Goal: Find specific page/section: Find specific page/section

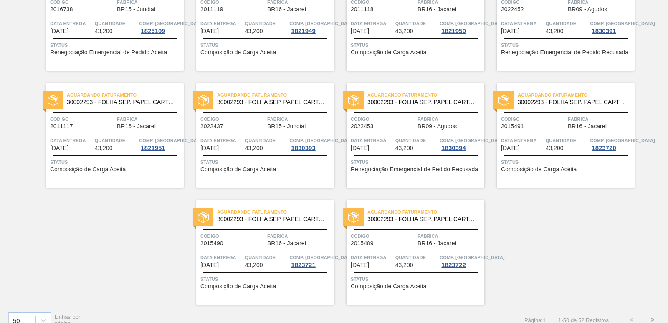
scroll to position [1290, 0]
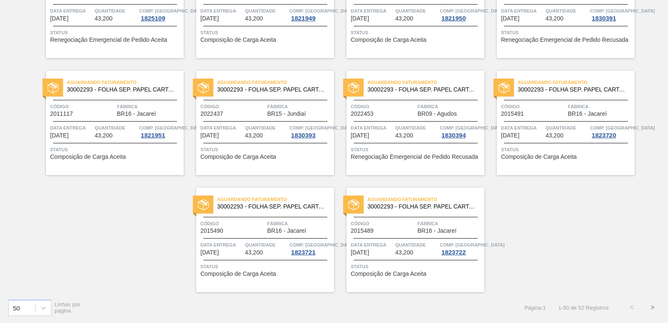
click at [653, 307] on button ">" at bounding box center [652, 307] width 21 height 21
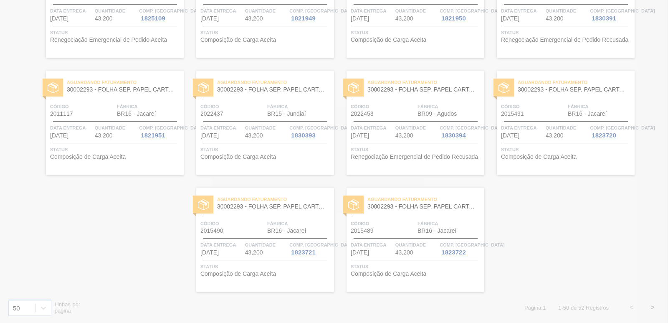
scroll to position [0, 0]
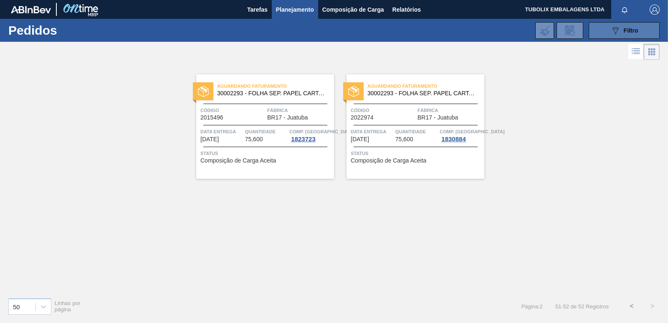
click at [606, 29] on button "089F7B8B-B2A5-4AFE-B5C0-19BA573D28AC Filtro" at bounding box center [624, 30] width 71 height 17
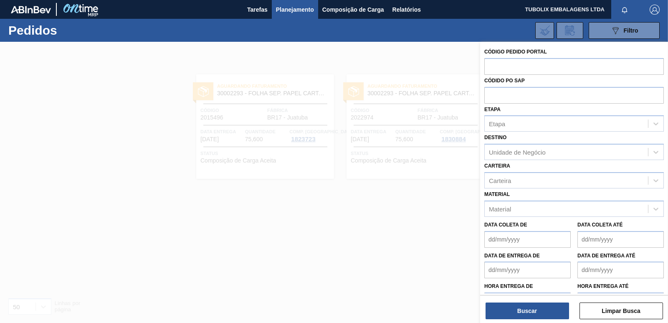
drag, startPoint x: 445, startPoint y: 182, endPoint x: 471, endPoint y: 289, distance: 109.9
click at [445, 182] on div at bounding box center [334, 203] width 668 height 323
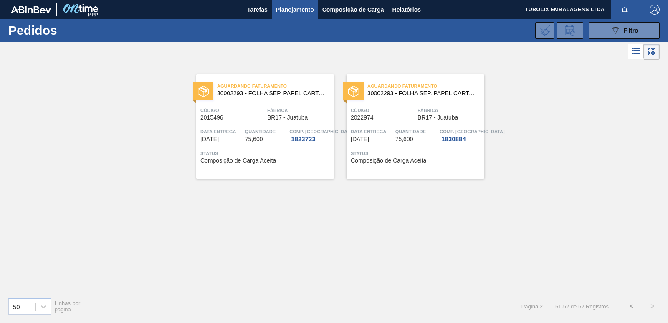
click at [294, 3] on button "Planejamento" at bounding box center [295, 9] width 46 height 19
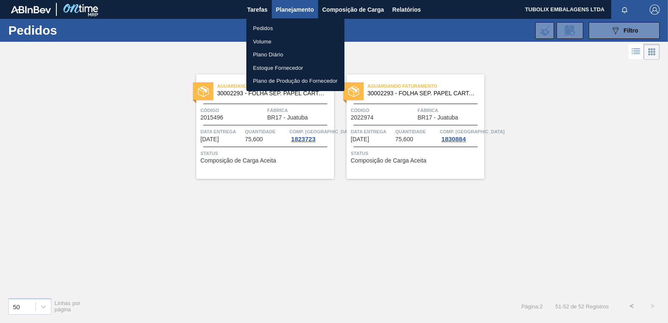
click at [266, 29] on li "Pedidos" at bounding box center [295, 28] width 98 height 13
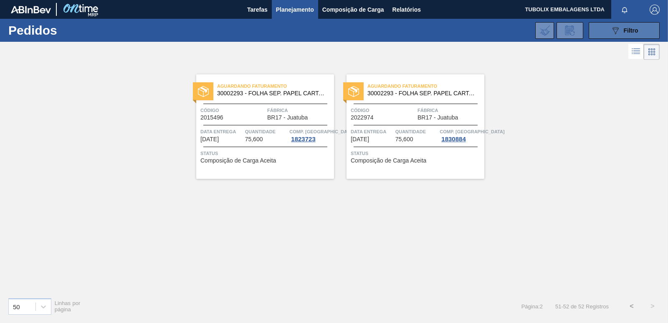
click at [607, 30] on button "089F7B8B-B2A5-4AFE-B5C0-19BA573D28AC Filtro" at bounding box center [624, 30] width 71 height 17
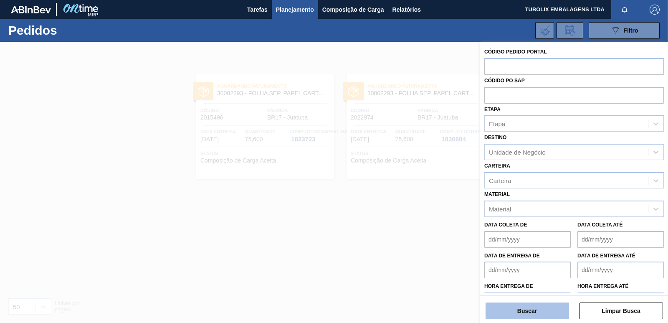
click at [511, 311] on button "Buscar" at bounding box center [527, 310] width 83 height 17
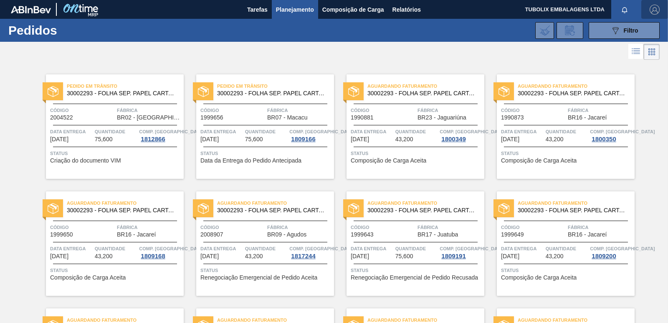
click at [650, 8] on img "button" at bounding box center [655, 10] width 10 height 10
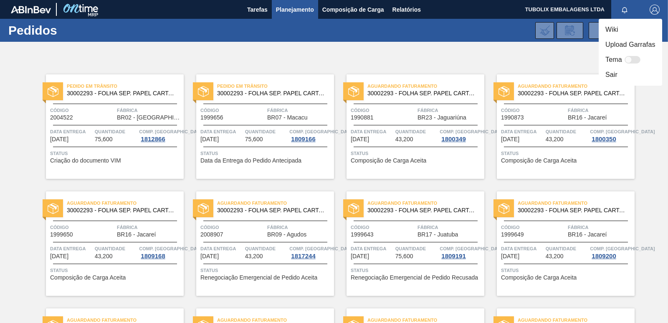
click at [617, 73] on li "Sair" at bounding box center [630, 74] width 63 height 15
